Goal: Find specific page/section: Find specific page/section

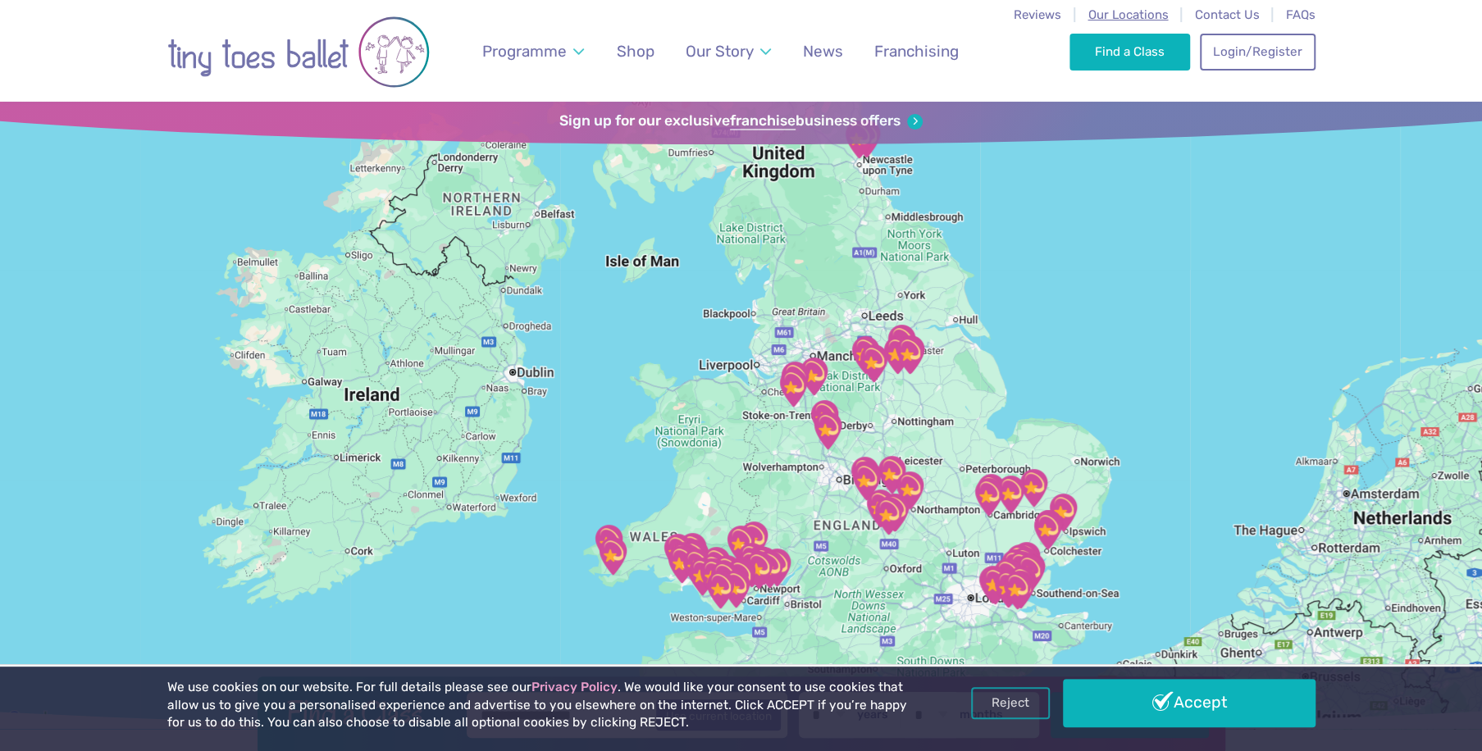
click at [1133, 16] on span "Our Locations" at bounding box center [1128, 14] width 80 height 15
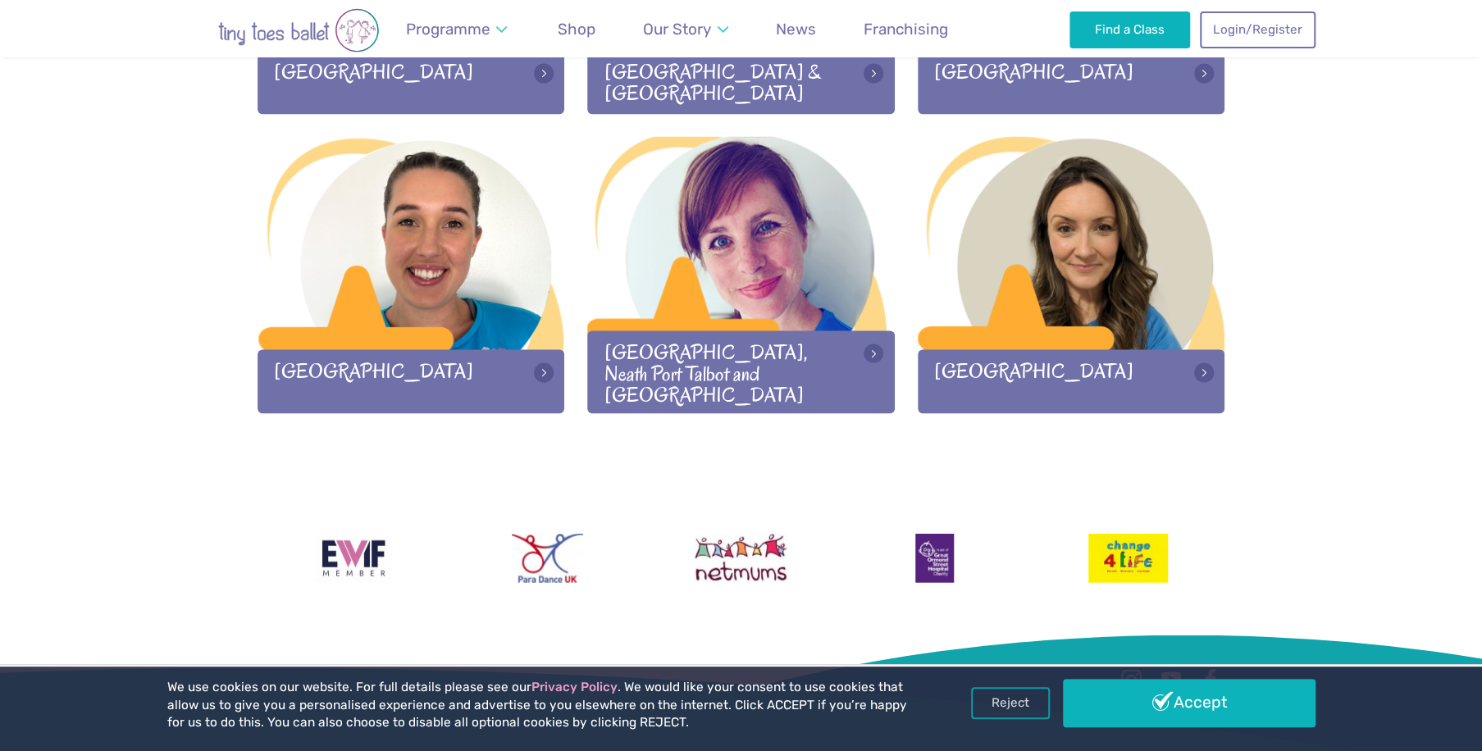
scroll to position [2265, 0]
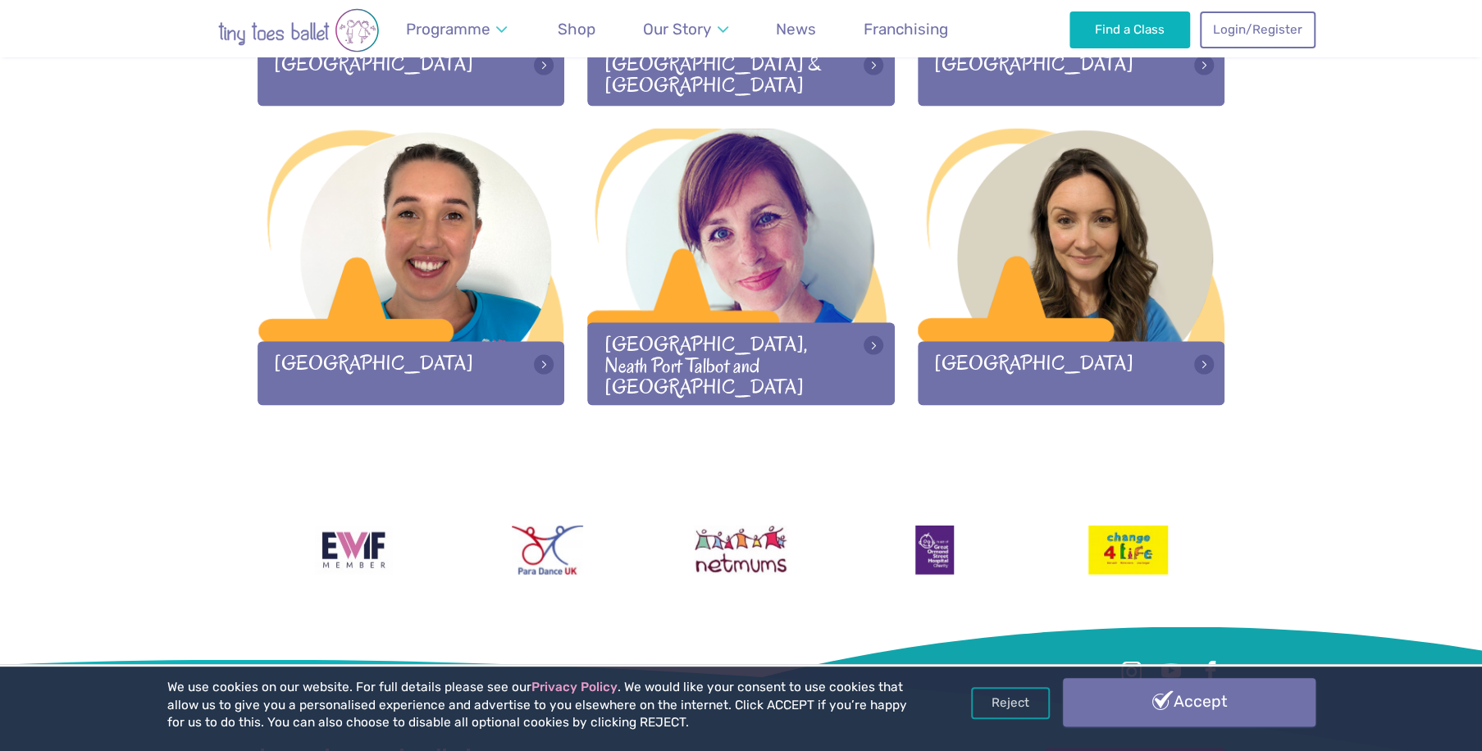
click at [1179, 706] on link "Accept" at bounding box center [1189, 702] width 253 height 48
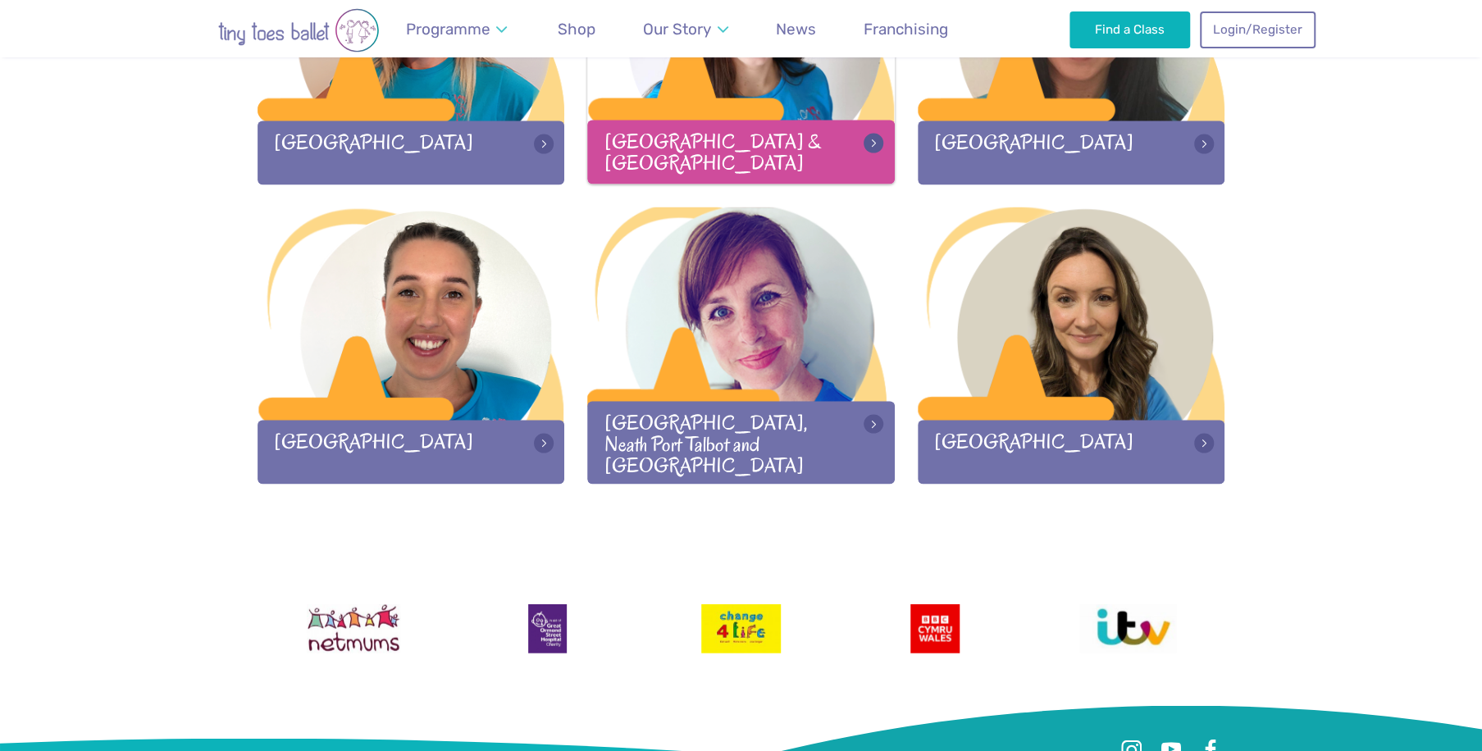
scroll to position [2421, 0]
